Goal: Obtain resource: Obtain resource

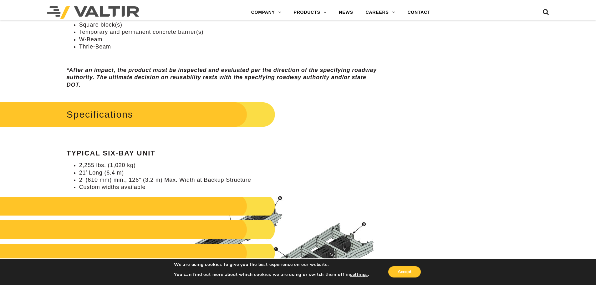
scroll to position [521, 0]
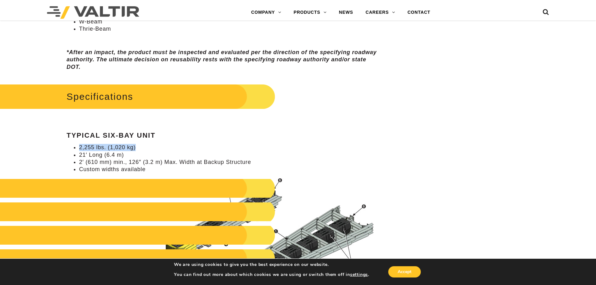
drag, startPoint x: 75, startPoint y: 145, endPoint x: 138, endPoint y: 144, distance: 63.2
click at [138, 144] on li "2,255 lbs. (1,020 kg)" at bounding box center [229, 147] width 301 height 7
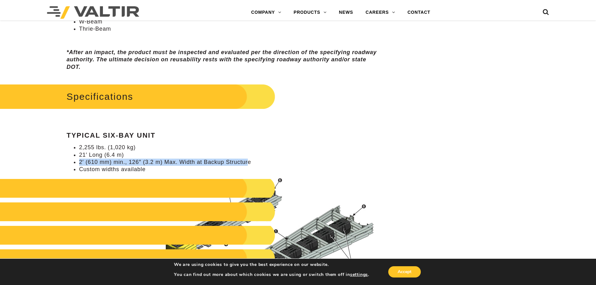
drag, startPoint x: 73, startPoint y: 160, endPoint x: 248, endPoint y: 165, distance: 174.6
click at [247, 164] on li "2′ (610 mm) min., 126″ (3.2 m) Max. Width at Backup Structure" at bounding box center [229, 162] width 301 height 7
click at [247, 163] on li "2′ (610 mm) min., 126″ (3.2 m) Max. Width at Backup Structure" at bounding box center [229, 162] width 301 height 7
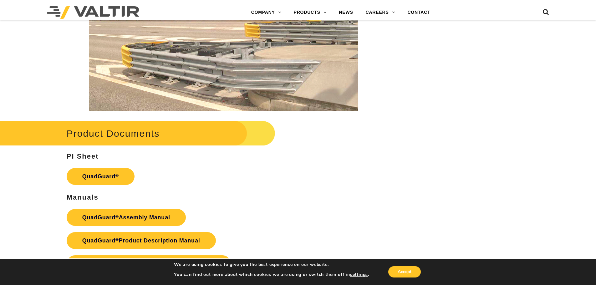
scroll to position [1231, 0]
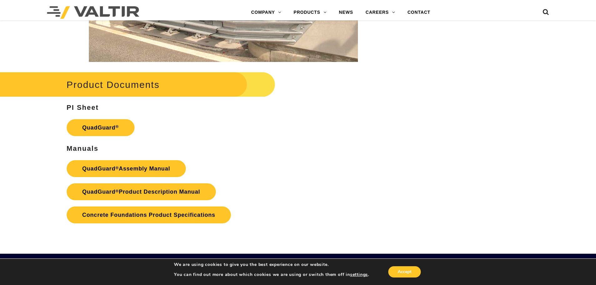
click at [102, 117] on p "QuadGuard ®" at bounding box center [224, 127] width 314 height 23
click at [103, 123] on link "QuadGuard ®" at bounding box center [101, 127] width 68 height 17
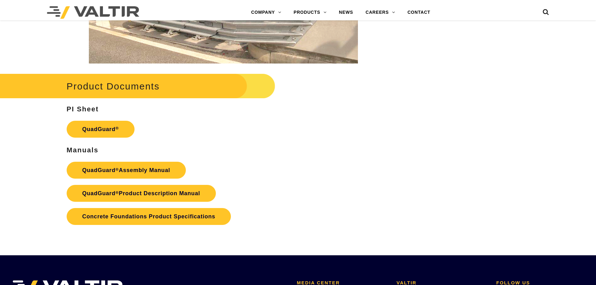
scroll to position [1231, 0]
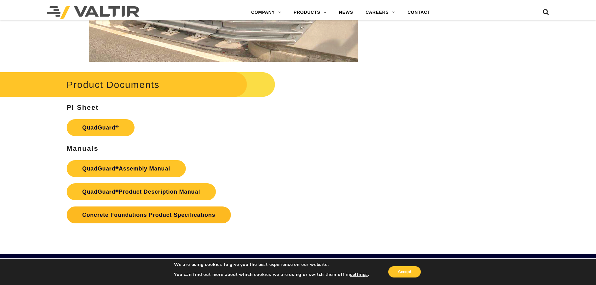
click at [151, 210] on link "Concrete Foundations Product Specifications" at bounding box center [149, 214] width 164 height 17
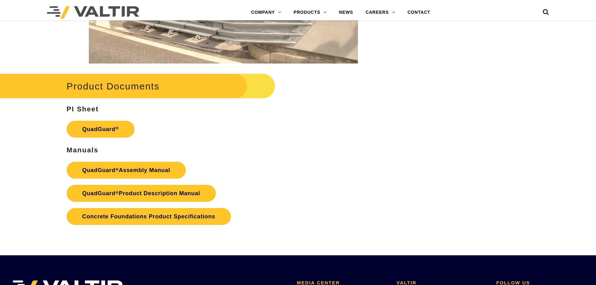
scroll to position [1231, 0]
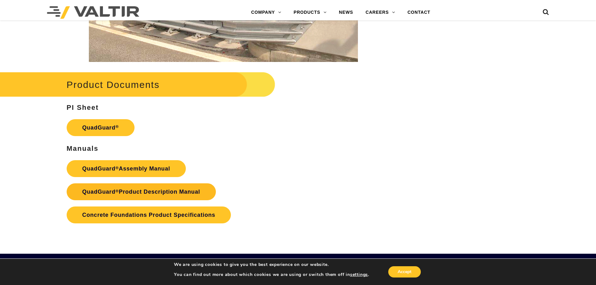
click at [134, 188] on link "QuadGuard ® Product Description Manual" at bounding box center [141, 191] width 149 height 17
